Goal: Task Accomplishment & Management: Manage account settings

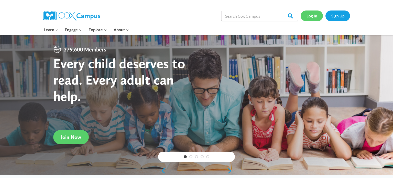
click at [315, 18] on link "Log In" at bounding box center [312, 15] width 22 height 10
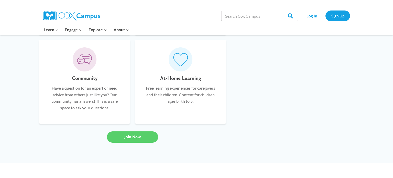
scroll to position [393, 0]
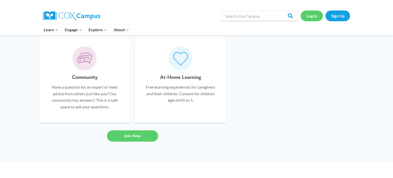
click at [312, 19] on link "Log In" at bounding box center [312, 15] width 22 height 10
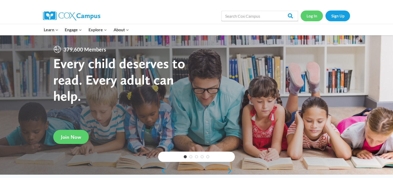
click at [312, 14] on link "Log In" at bounding box center [312, 15] width 22 height 10
click at [341, 17] on link "Sign Up" at bounding box center [337, 15] width 25 height 10
click at [339, 13] on link "Sign Up" at bounding box center [337, 15] width 25 height 10
